Goal: Information Seeking & Learning: Learn about a topic

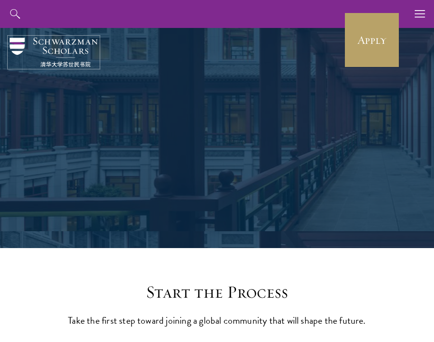
click at [68, 46] on img at bounding box center [54, 52] width 88 height 29
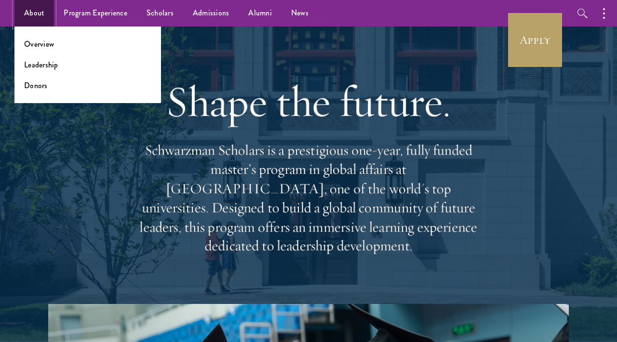
click at [34, 18] on link "About" at bounding box center [34, 13] width 40 height 26
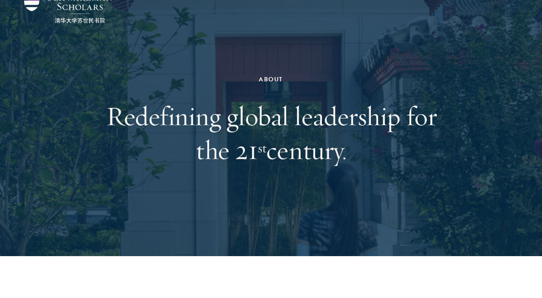
scroll to position [50, 0]
